Goal: Communication & Community: Answer question/provide support

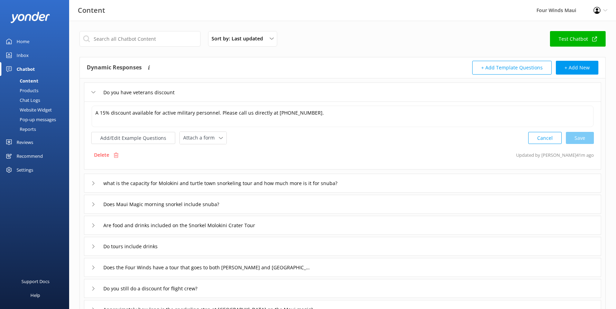
click at [21, 58] on div "Inbox" at bounding box center [23, 55] width 12 height 14
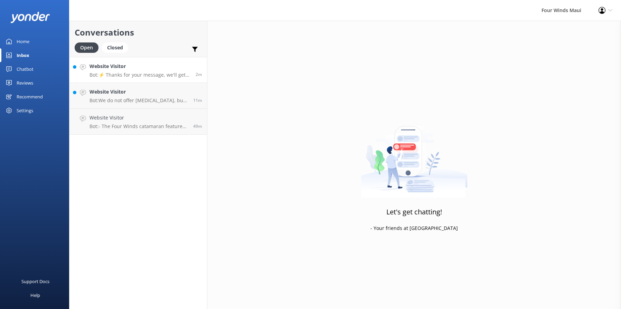
click at [159, 73] on p "Bot: ⚡ Thanks for your message, we'll get back to you as soon as we can. Feel f…" at bounding box center [139, 75] width 101 height 6
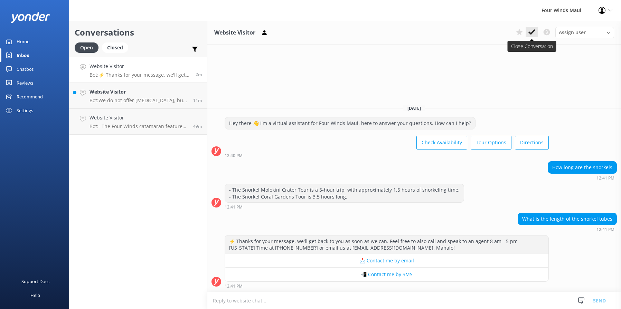
click at [536, 32] on button at bounding box center [531, 32] width 12 height 10
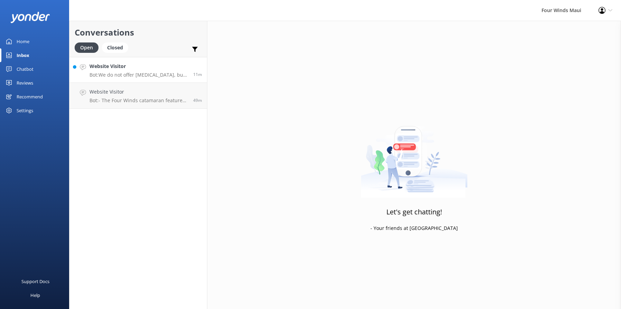
click at [167, 66] on h4 "Website Visitor" at bounding box center [138, 67] width 98 height 8
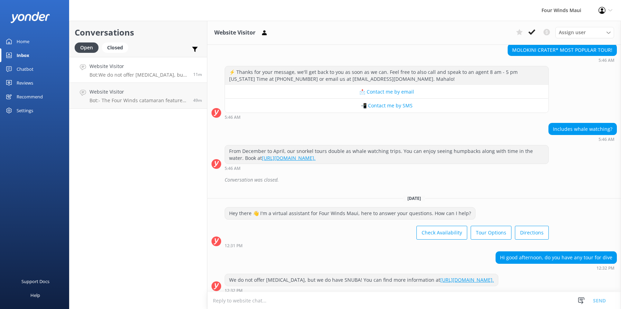
scroll to position [215, 0]
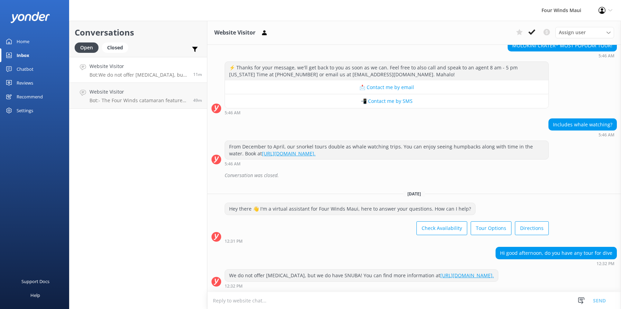
click at [533, 31] on icon at bounding box center [531, 32] width 7 height 7
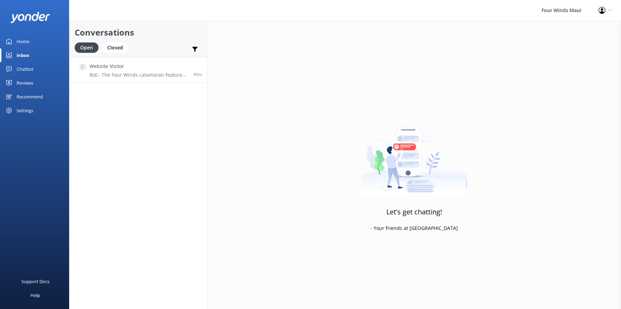
click at [163, 70] on h4 "Website Visitor" at bounding box center [138, 67] width 98 height 8
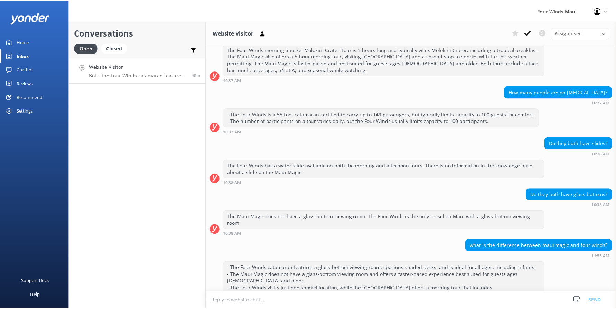
scroll to position [100, 0]
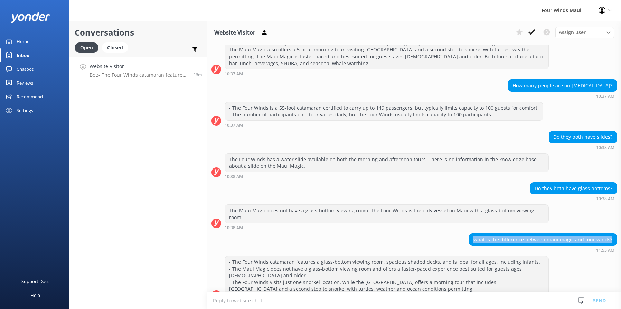
drag, startPoint x: 608, startPoint y: 234, endPoint x: 493, endPoint y: 224, distance: 114.9
click at [493, 224] on div "[DATE] Hey there 👋 I'm a virtual assistant for Four Winds Maui, here to answer …" at bounding box center [414, 125] width 414 height 360
drag, startPoint x: 493, startPoint y: 224, endPoint x: 484, endPoint y: 233, distance: 13.0
copy div "what is the difference between maui magic and four winds?"
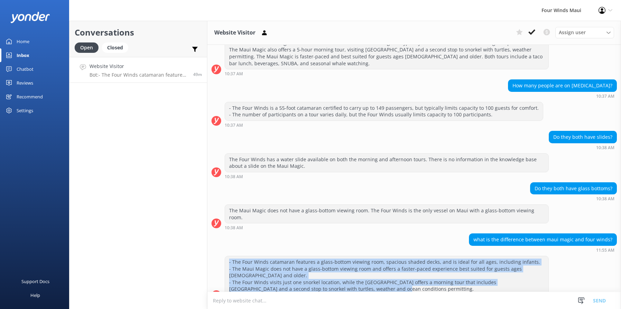
drag, startPoint x: 393, startPoint y: 276, endPoint x: 226, endPoint y: 256, distance: 168.4
click at [226, 256] on div "- The Four Winds catamaran features a glass-bottom viewing room, spacious shade…" at bounding box center [386, 275] width 323 height 39
drag, startPoint x: 226, startPoint y: 256, endPoint x: 239, endPoint y: 255, distance: 13.1
copy div "- The Four Winds catamaran features a glass-bottom viewing room, spacious shade…"
click at [30, 69] on div "Chatbot" at bounding box center [25, 69] width 17 height 14
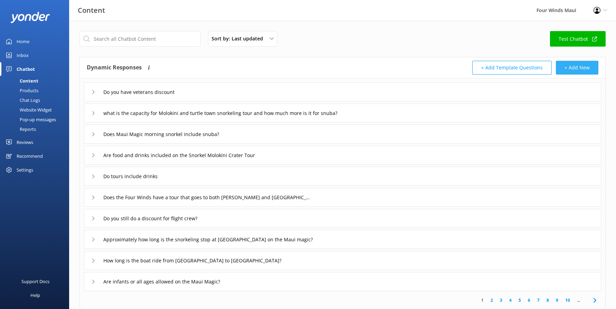
click at [577, 65] on button "+ Add New" at bounding box center [577, 68] width 42 height 14
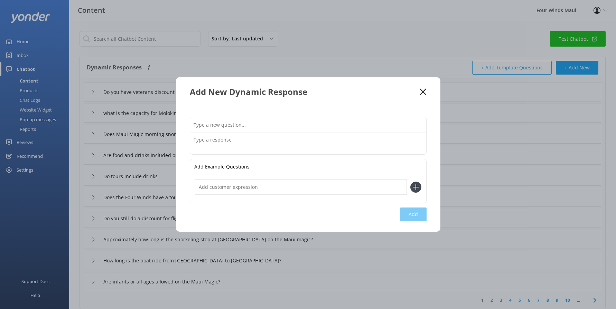
click at [225, 129] on input "text" at bounding box center [308, 125] width 236 height 16
type input "What are the differences between the Four Winds and Maui Magic?"
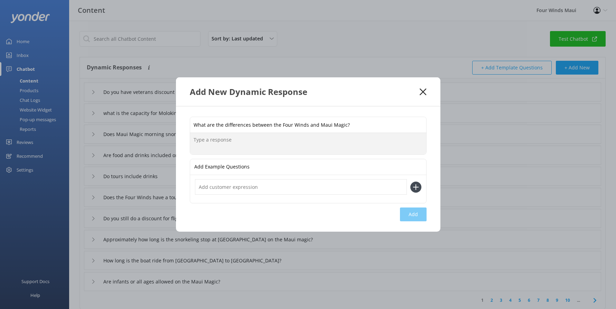
click at [229, 142] on textarea at bounding box center [308, 143] width 236 height 21
paste textarea "- The Four Winds catamaran features a glass-bottom viewing room, spacious shade…"
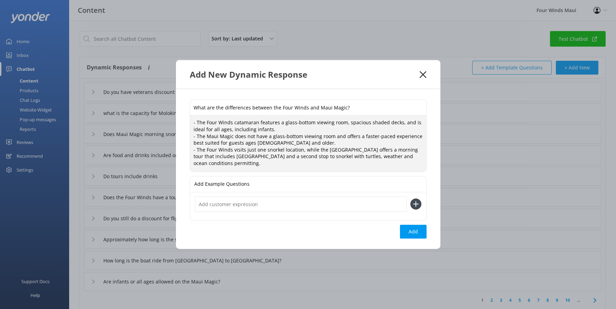
click at [284, 144] on textarea "- The Four Winds catamaran features a glass-bottom viewing room, spacious shade…" at bounding box center [308, 144] width 236 height 56
click at [231, 137] on textarea "- The Four Winds catamaran features a glass-bottom viewing room, spacious shade…" at bounding box center [308, 144] width 236 height 56
type textarea "- The Four Winds catamaran features a glass-bottom viewing room, spacious shade…"
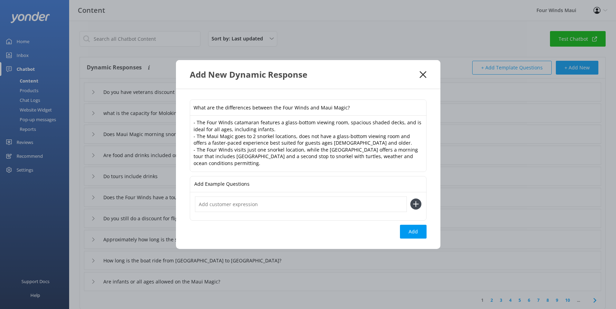
click at [423, 75] on icon at bounding box center [422, 74] width 7 height 7
